Goal: Information Seeking & Learning: Check status

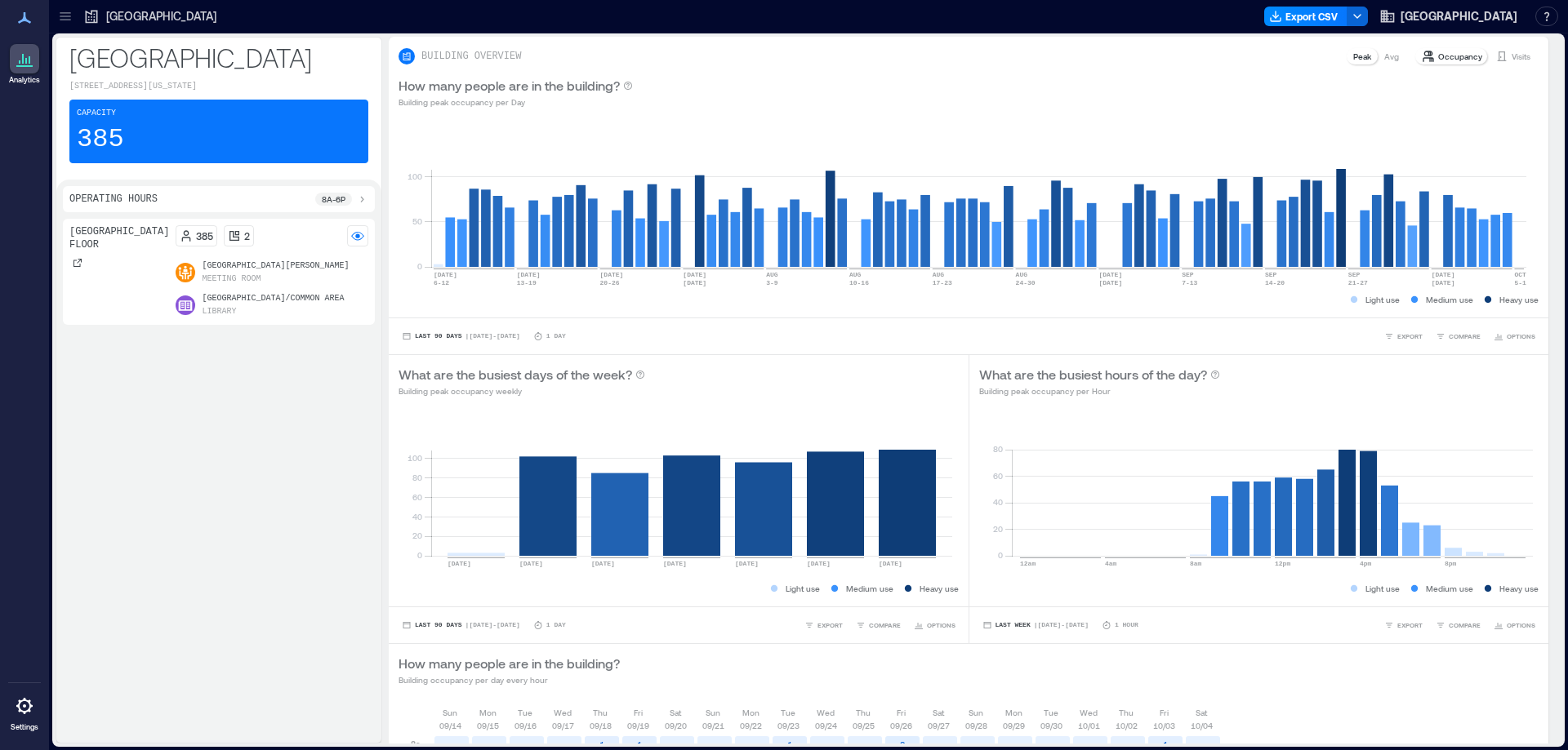
click at [65, 17] on icon at bounding box center [65, 16] width 17 height 17
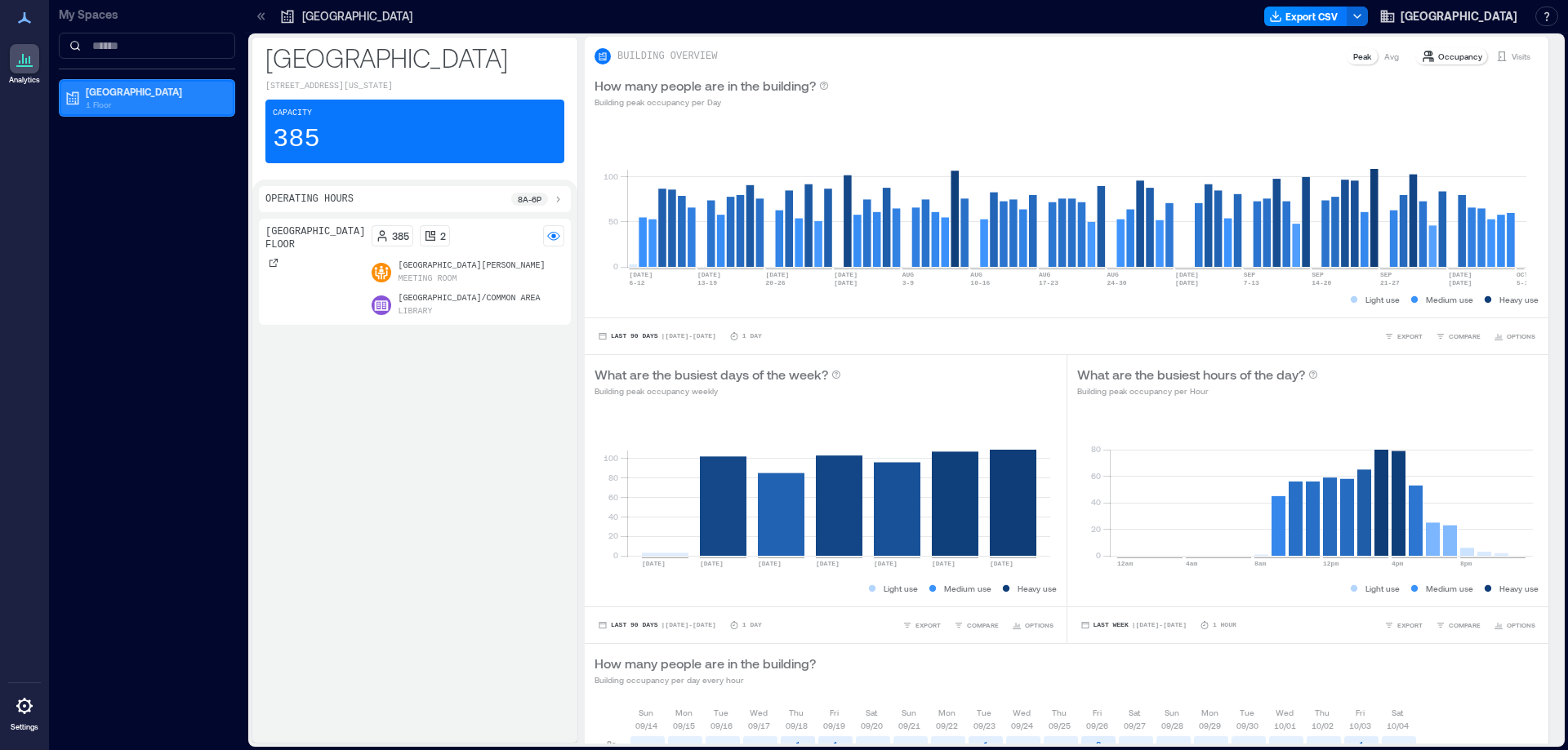
click at [110, 93] on p "Oro Valley Public Library" at bounding box center [153, 90] width 137 height 13
click at [161, 98] on p "1 Floor" at bounding box center [153, 104] width 137 height 13
click at [90, 104] on p "1 Floor" at bounding box center [153, 104] width 137 height 13
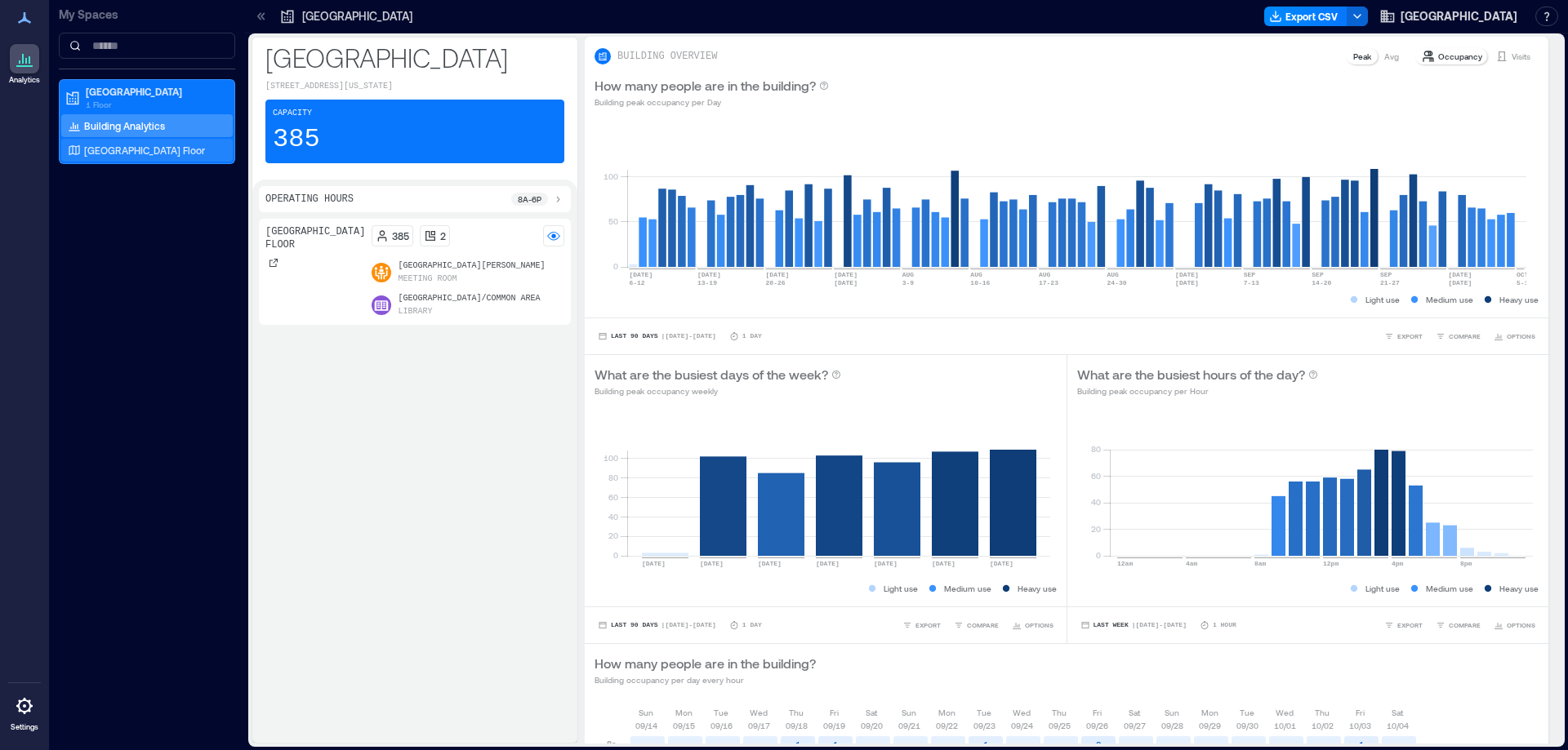
click at [127, 151] on p "Oro Valley Public Library Floor" at bounding box center [145, 150] width 120 height 13
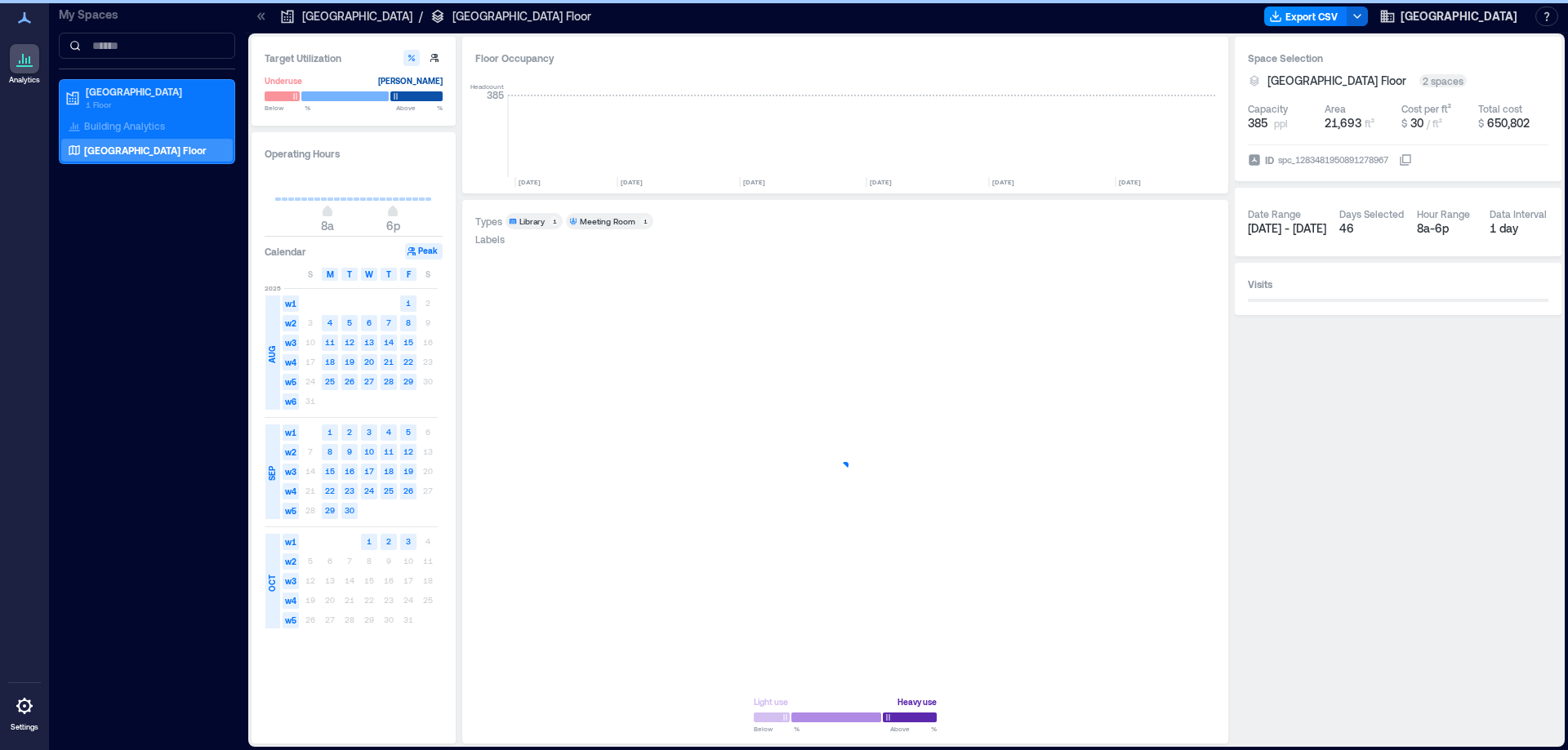
scroll to position [0, 1663]
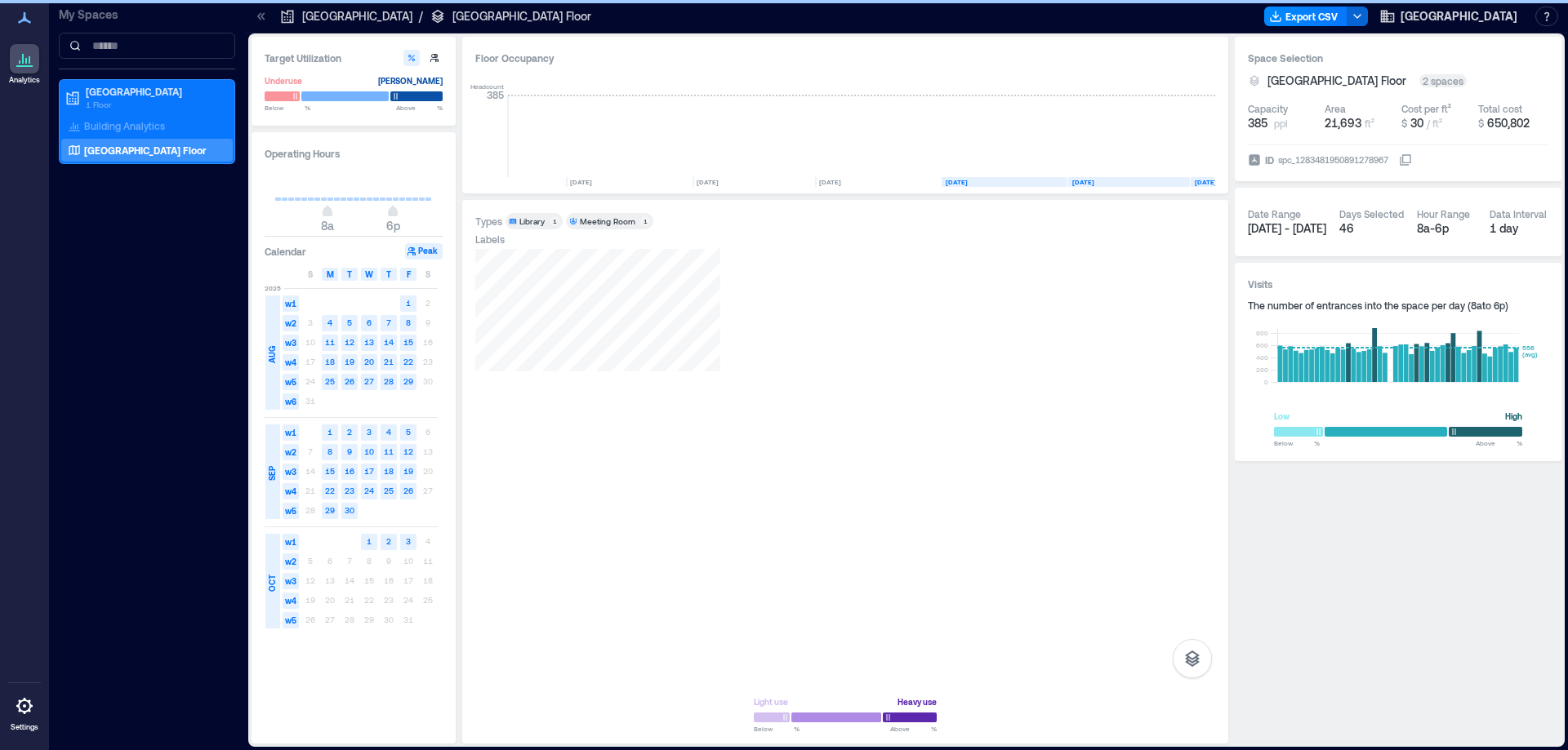
drag, startPoint x: 426, startPoint y: 277, endPoint x: 748, endPoint y: 734, distance: 559.0
click at [426, 276] on span "S" at bounding box center [427, 274] width 5 height 13
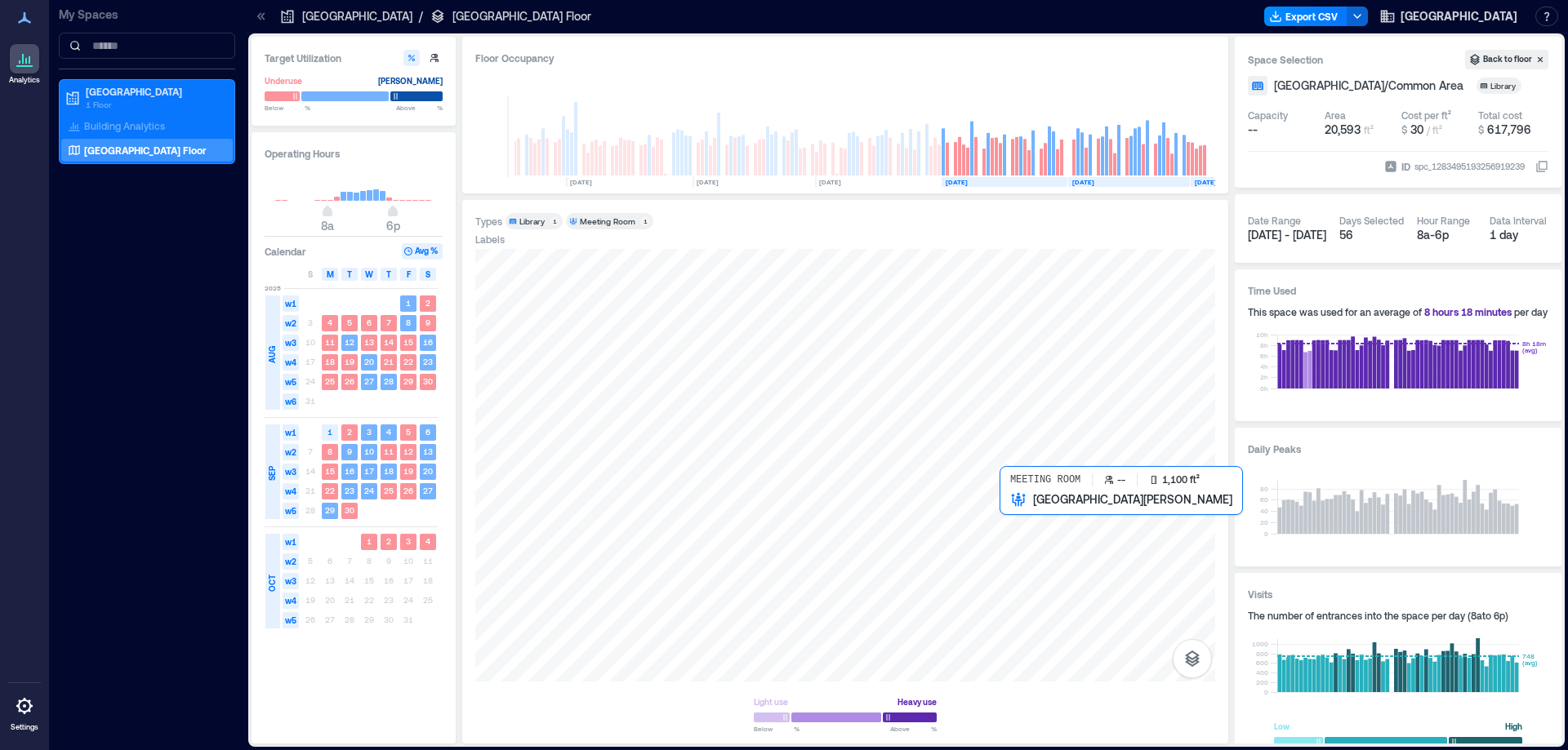
click at [1027, 530] on div at bounding box center [844, 464] width 739 height 432
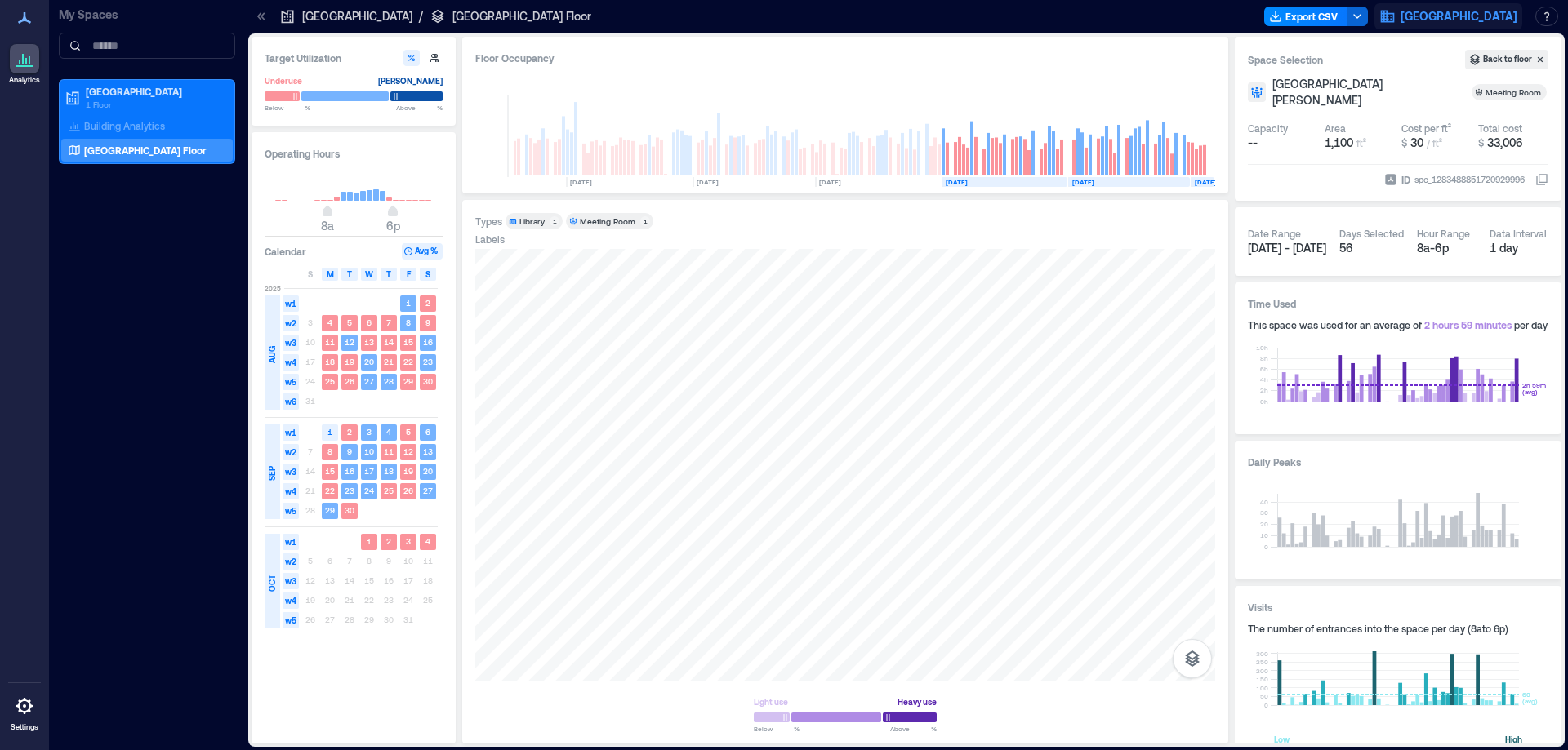
click at [1470, 12] on span "Pima County Public Library" at bounding box center [1458, 16] width 117 height 17
click at [1397, 108] on button "Logout" at bounding box center [1427, 112] width 151 height 26
